Goal: Task Accomplishment & Management: Complete application form

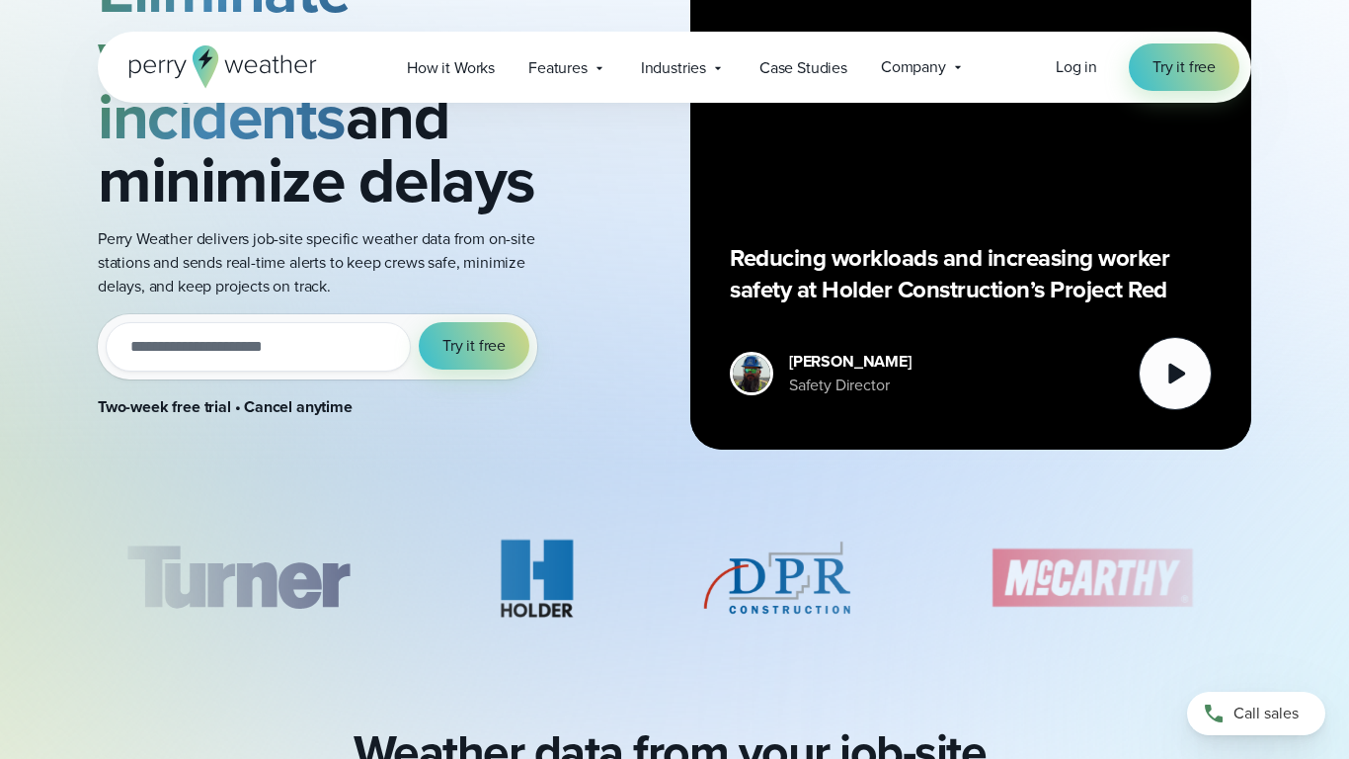
scroll to position [280, 0]
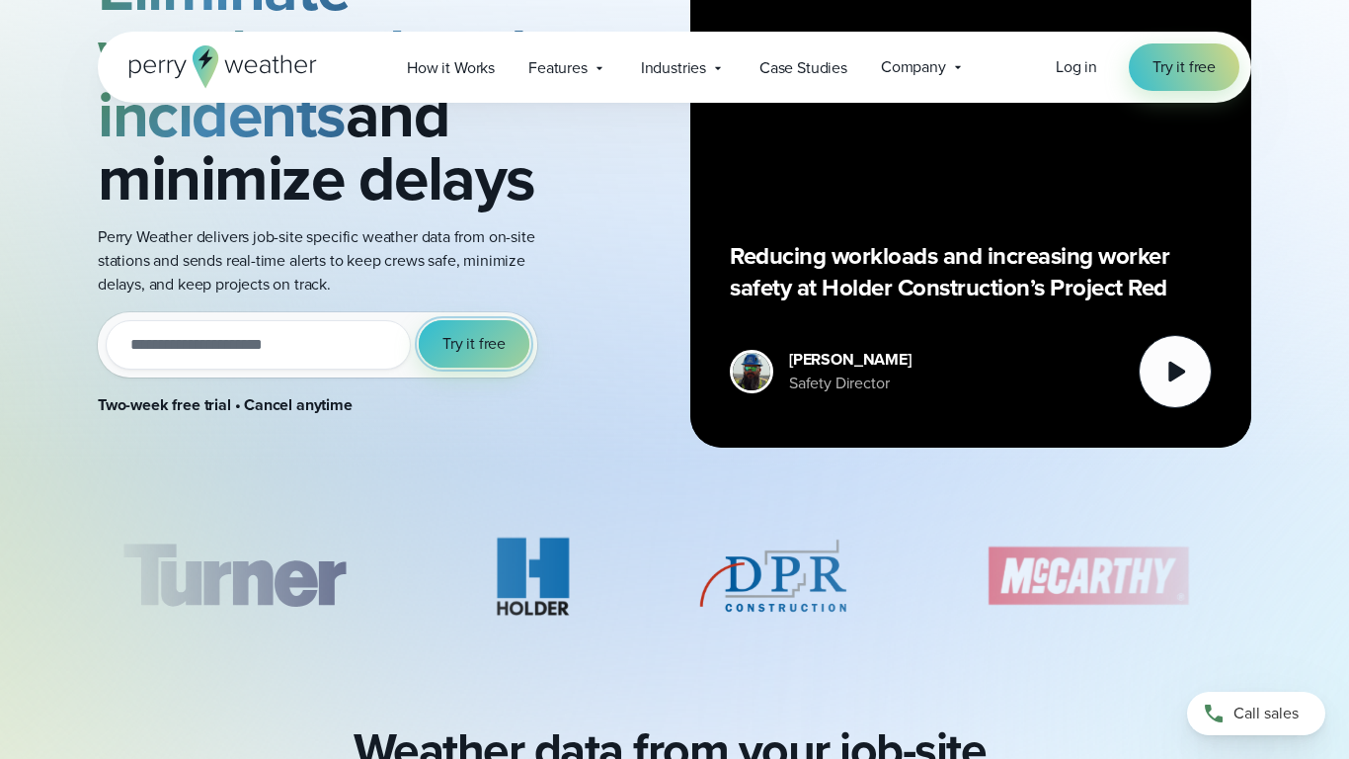
click at [473, 330] on button "Try it free" at bounding box center [474, 343] width 111 height 47
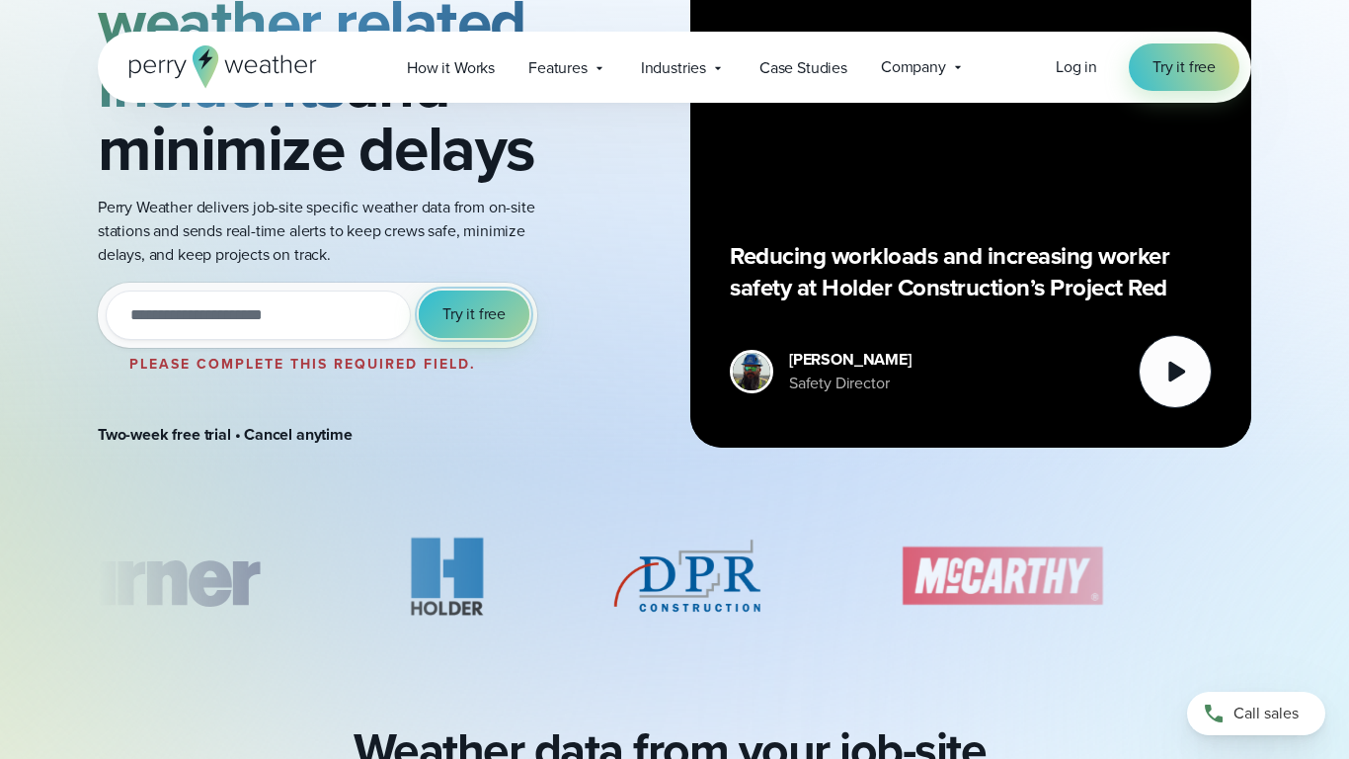
click at [475, 319] on span "Try it free" at bounding box center [474, 314] width 63 height 24
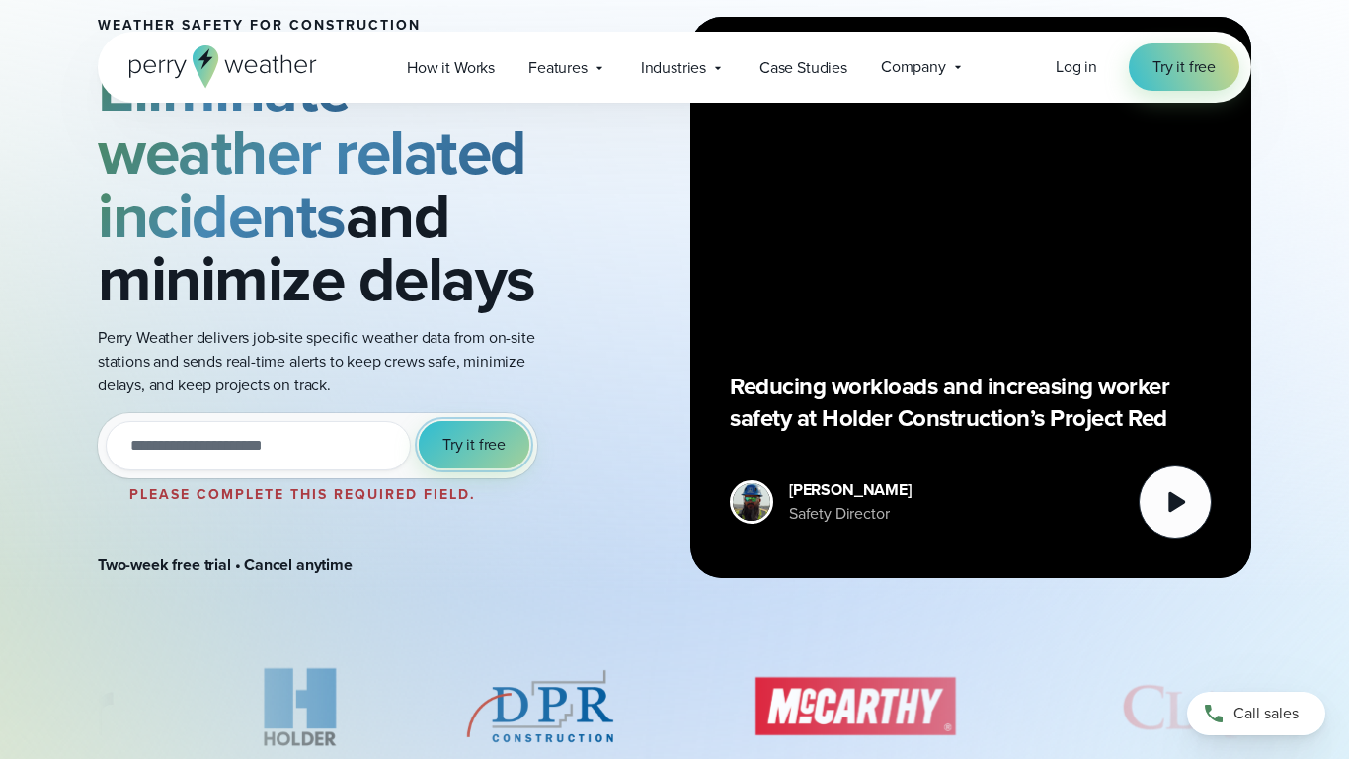
scroll to position [145, 0]
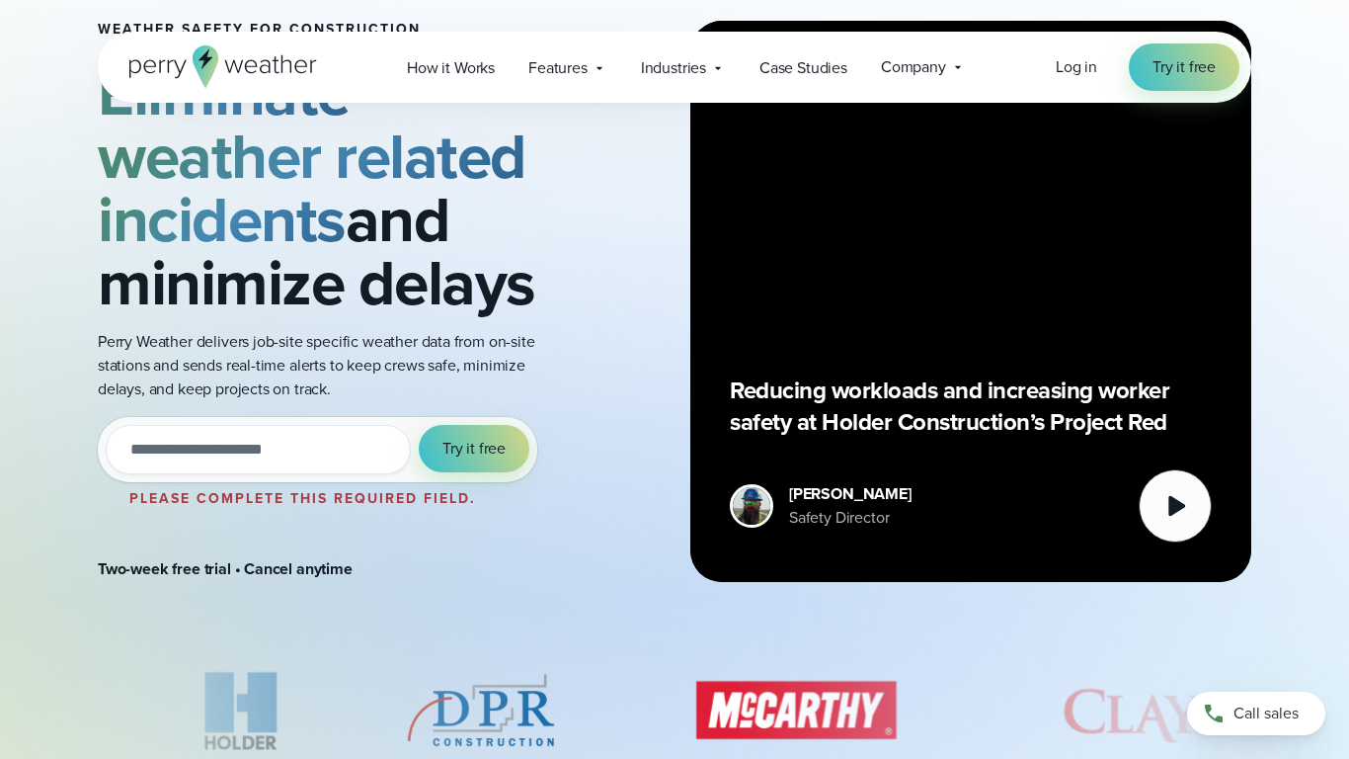
click at [250, 452] on input "email" at bounding box center [258, 449] width 305 height 49
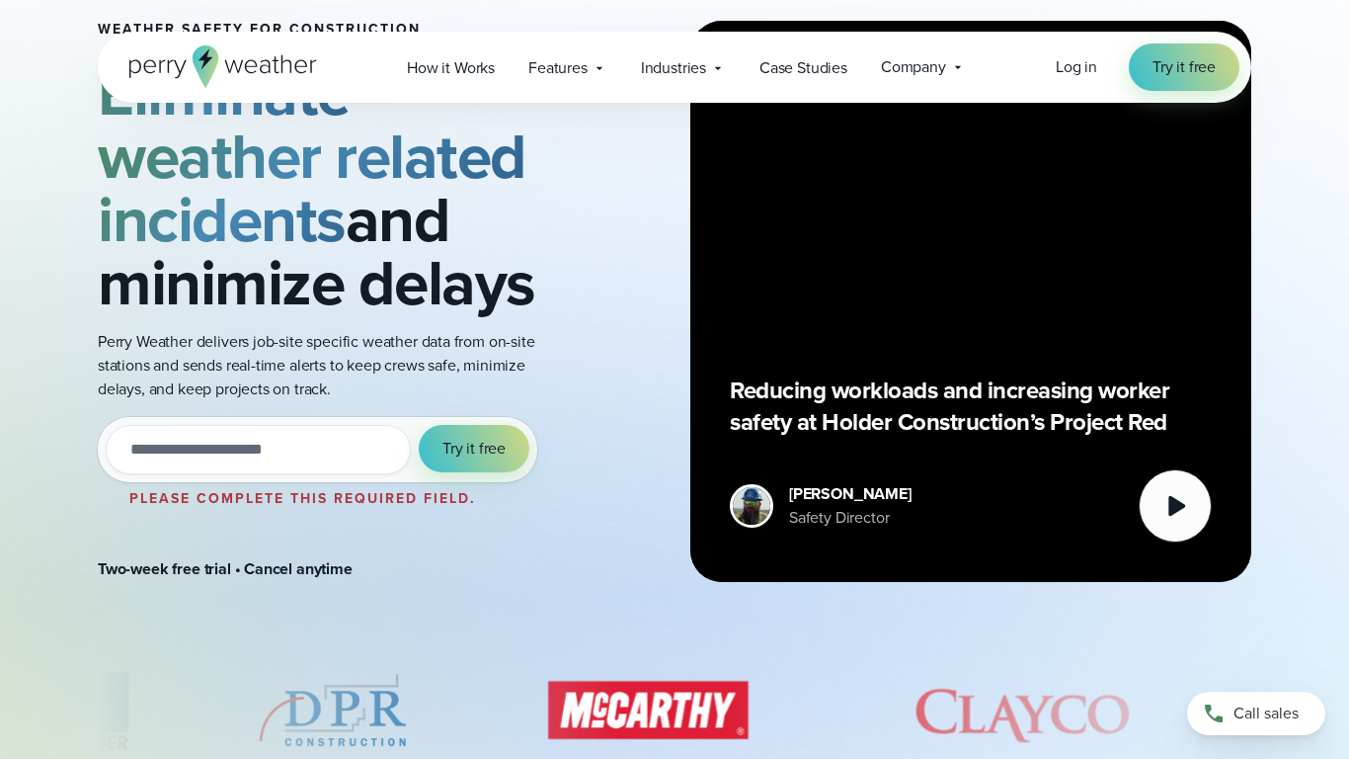
type input "**********"
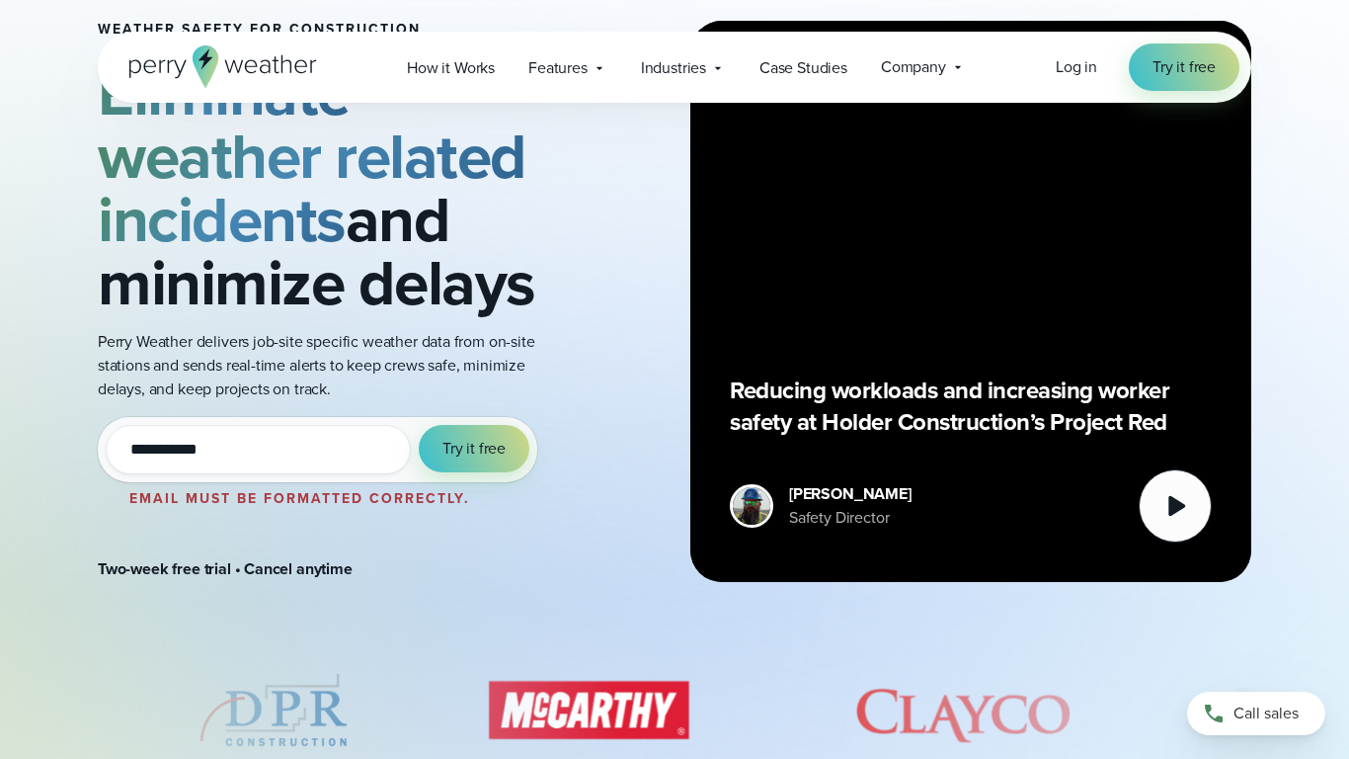
click at [419, 425] on button "Try it free" at bounding box center [474, 448] width 111 height 47
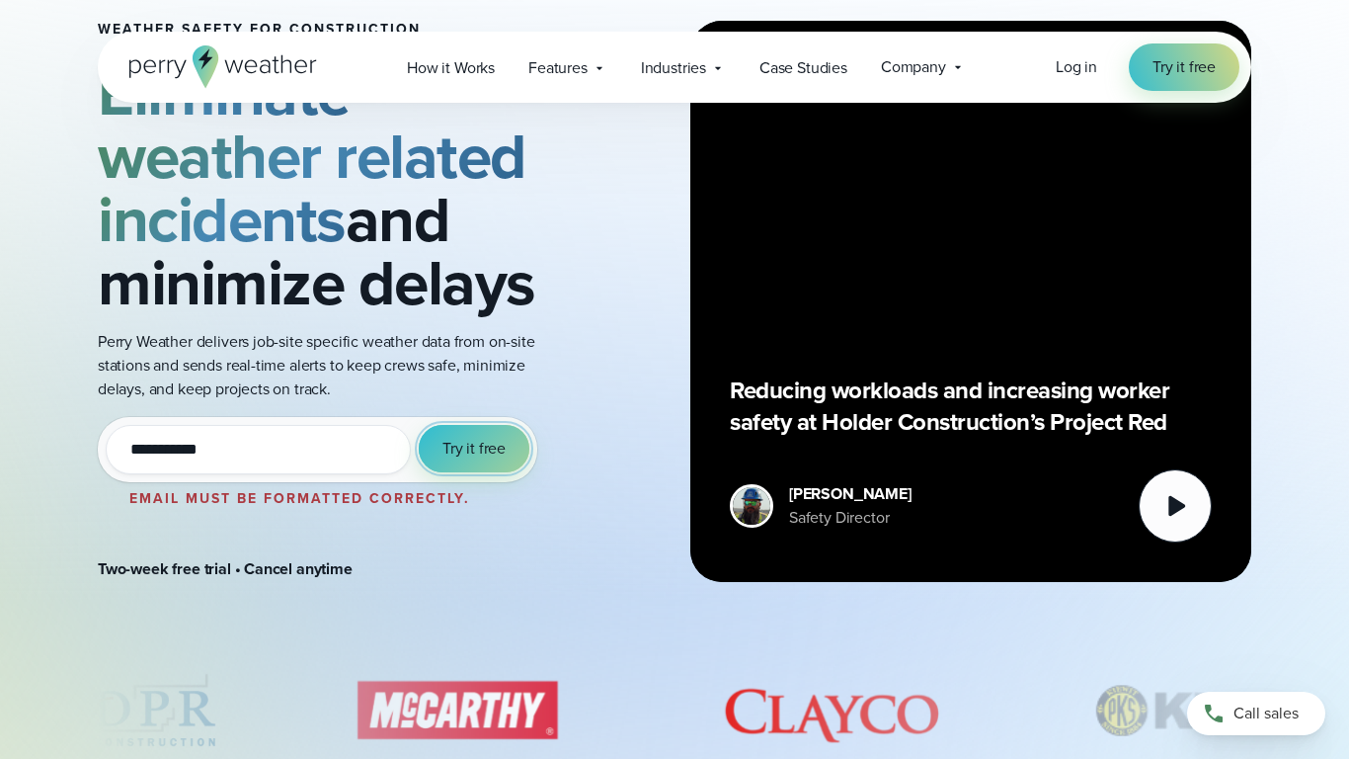
click at [465, 437] on span "Try it free" at bounding box center [474, 449] width 63 height 24
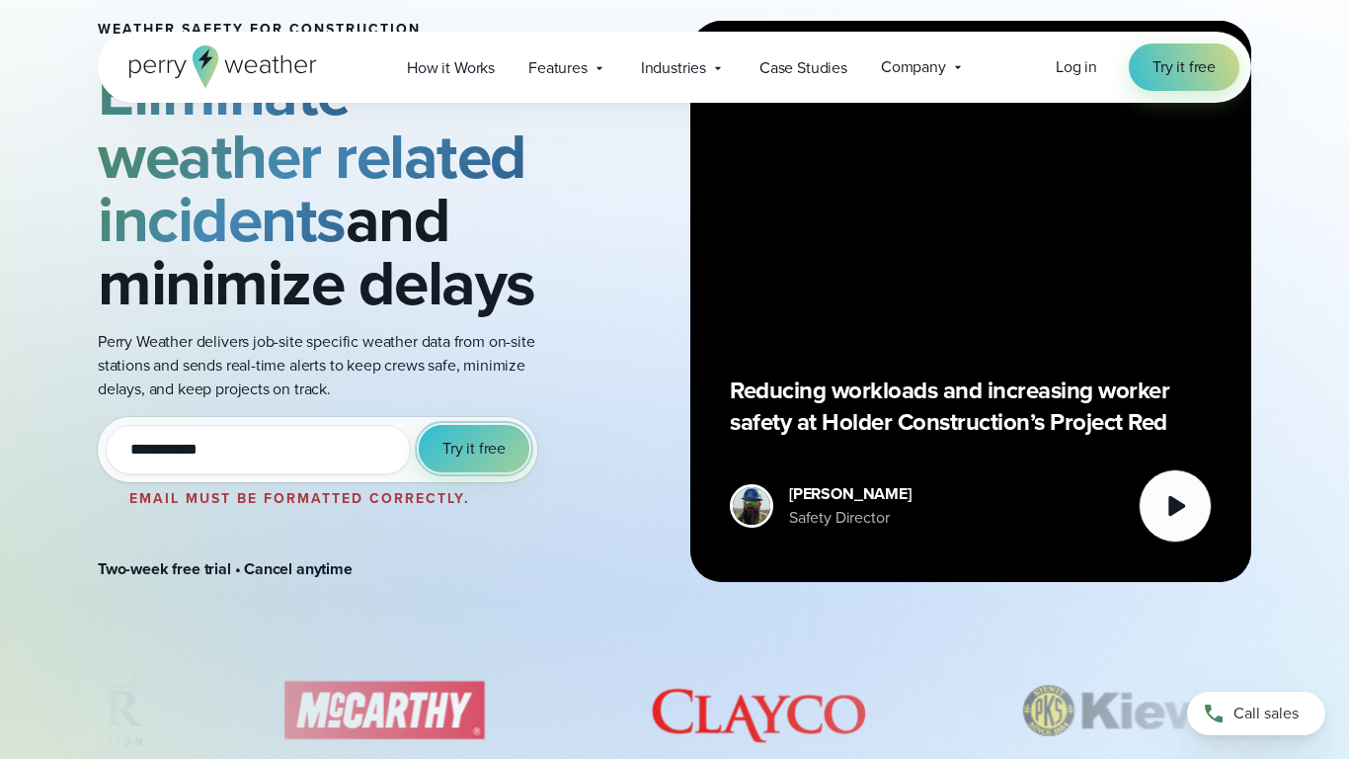
click at [470, 444] on span "Try it free" at bounding box center [474, 449] width 63 height 24
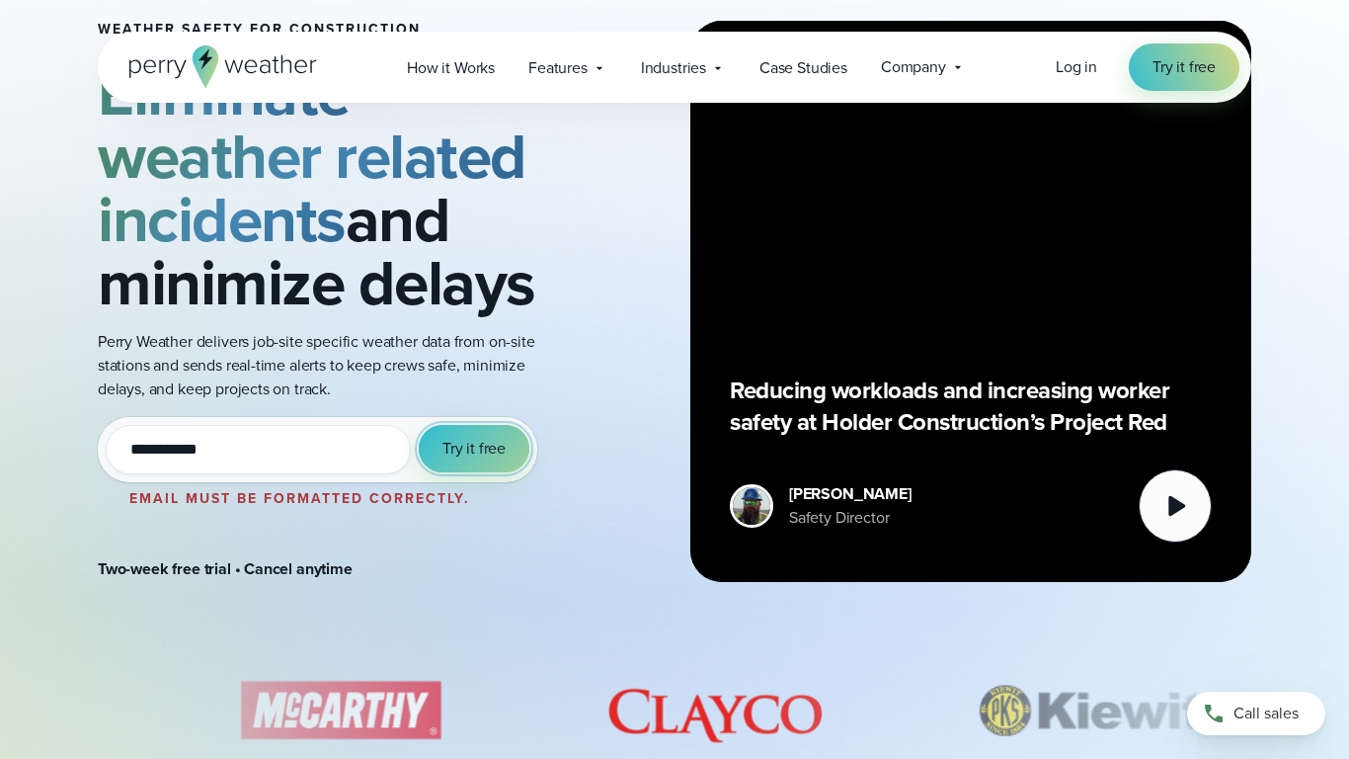
click at [470, 444] on span "Try it free" at bounding box center [474, 449] width 63 height 24
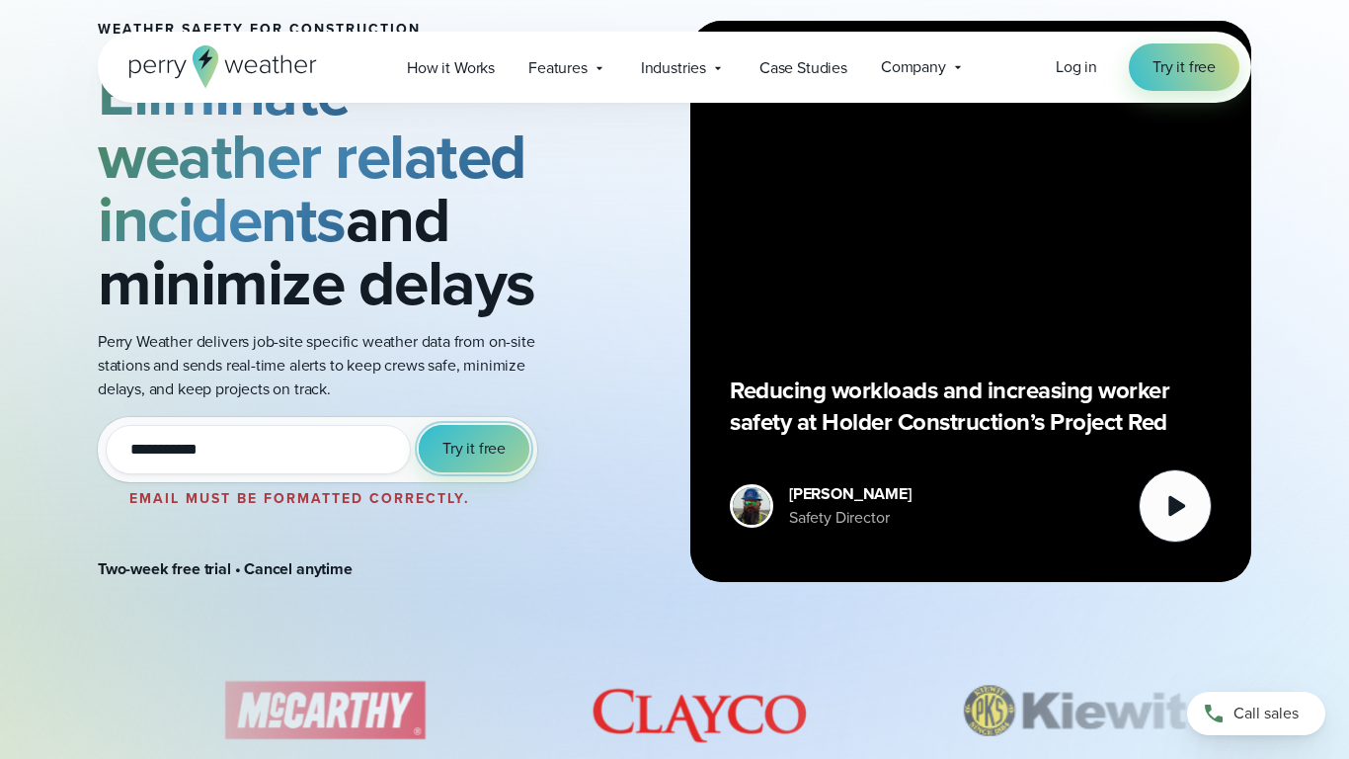
click at [470, 444] on span "Try it free" at bounding box center [474, 449] width 63 height 24
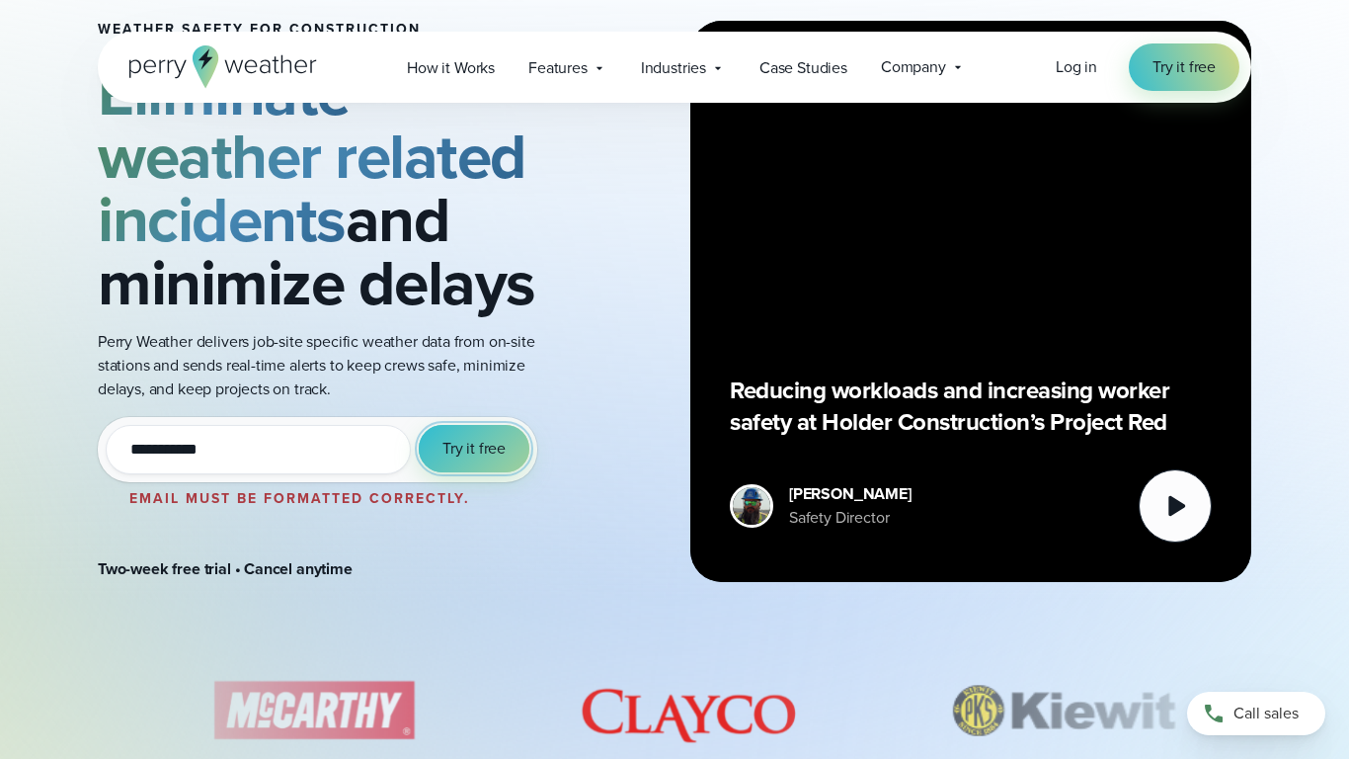
click at [470, 444] on span "Try it free" at bounding box center [474, 449] width 63 height 24
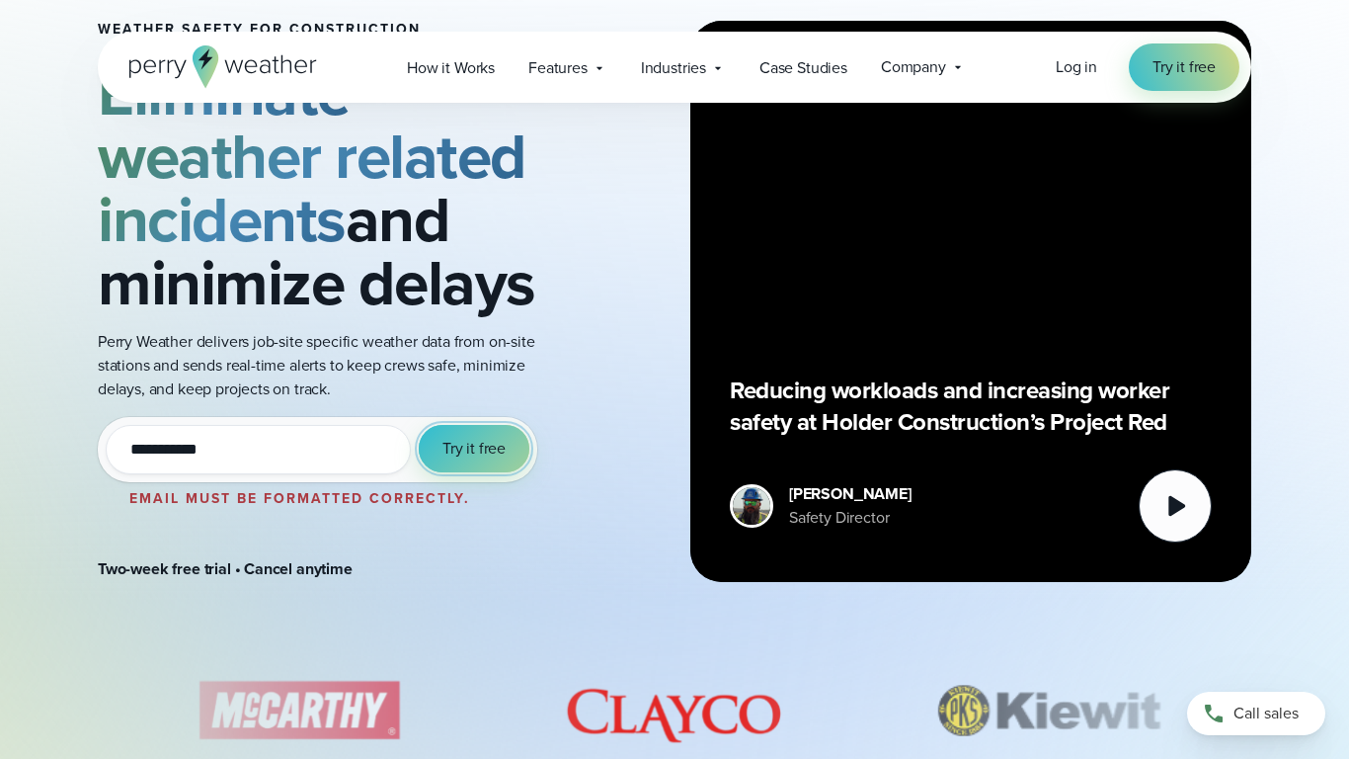
click at [470, 444] on span "Try it free" at bounding box center [474, 449] width 63 height 24
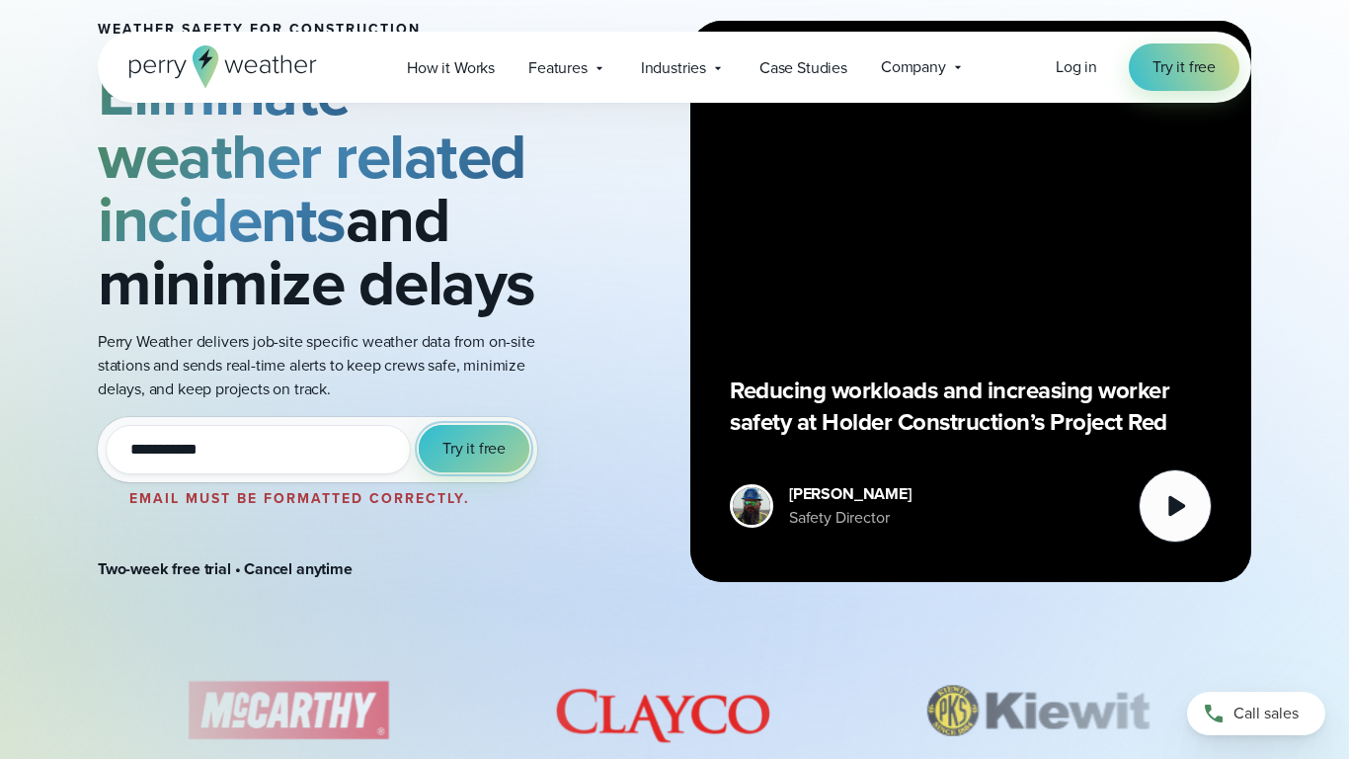
click at [470, 444] on span "Try it free" at bounding box center [474, 449] width 63 height 24
